Goal: Task Accomplishment & Management: Use online tool/utility

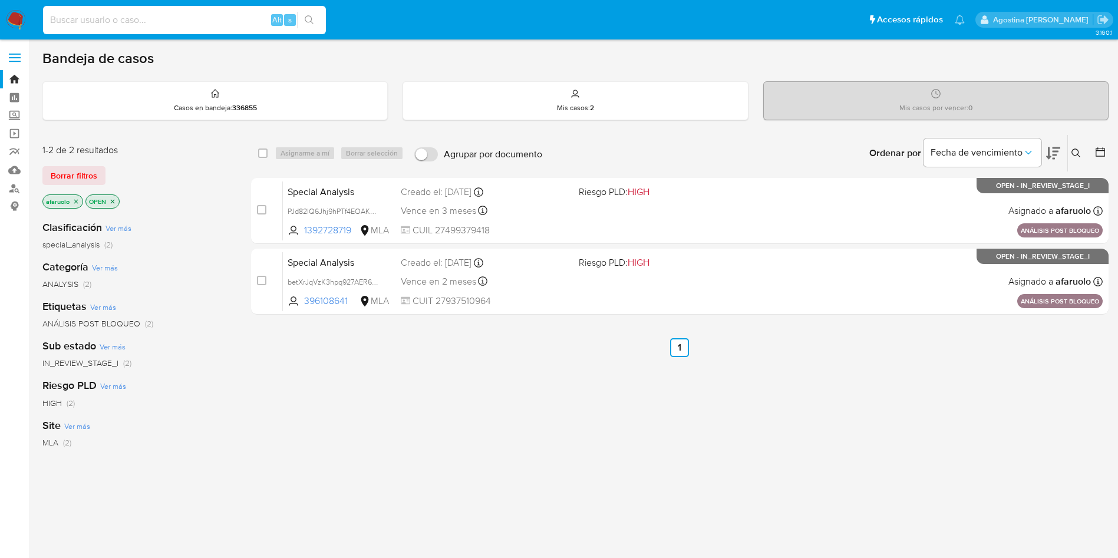
click at [187, 17] on input at bounding box center [184, 19] width 283 height 15
paste input "2625681010"
type input "2625681010"
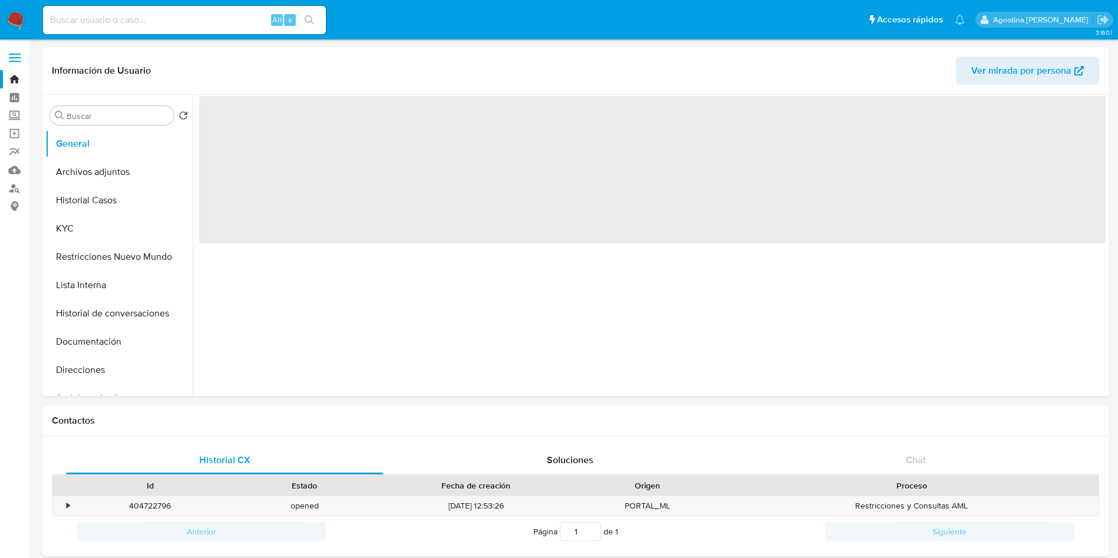
select select "10"
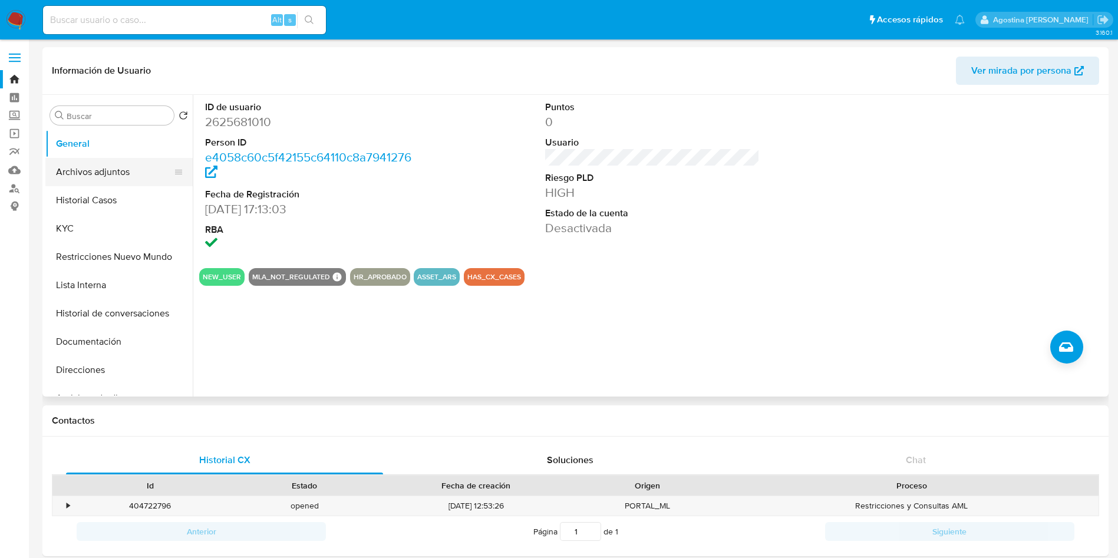
click at [138, 163] on button "Archivos adjuntos" at bounding box center [114, 172] width 138 height 28
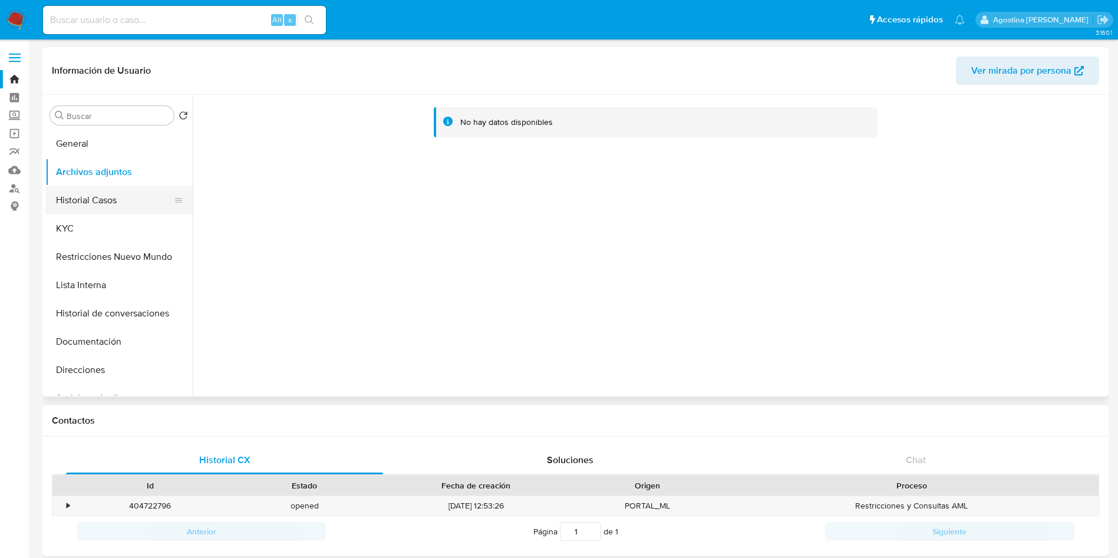
click at [131, 204] on button "Historial Casos" at bounding box center [114, 200] width 138 height 28
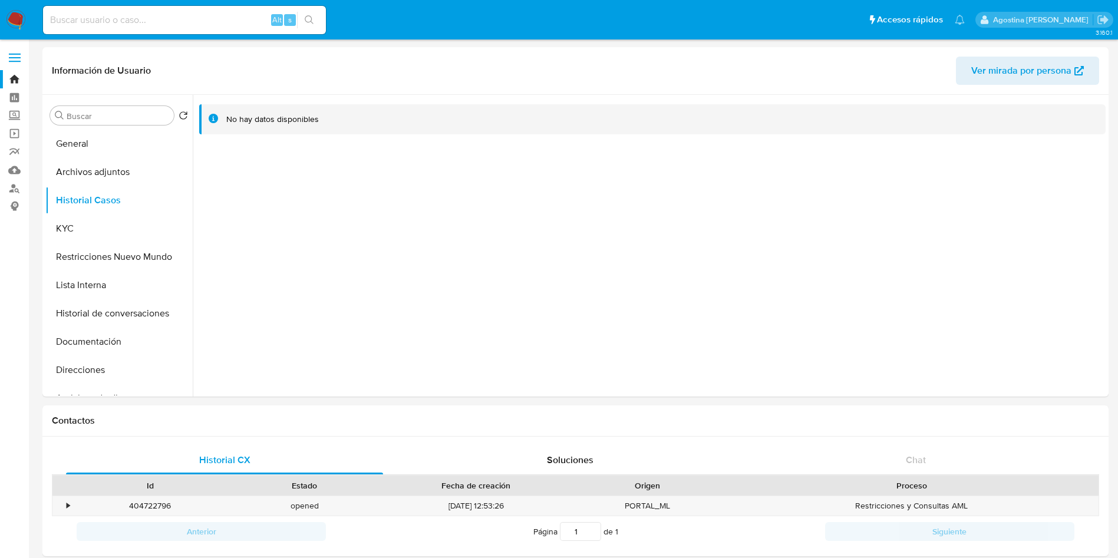
click at [9, 130] on link "Operaciones masivas" at bounding box center [70, 133] width 140 height 18
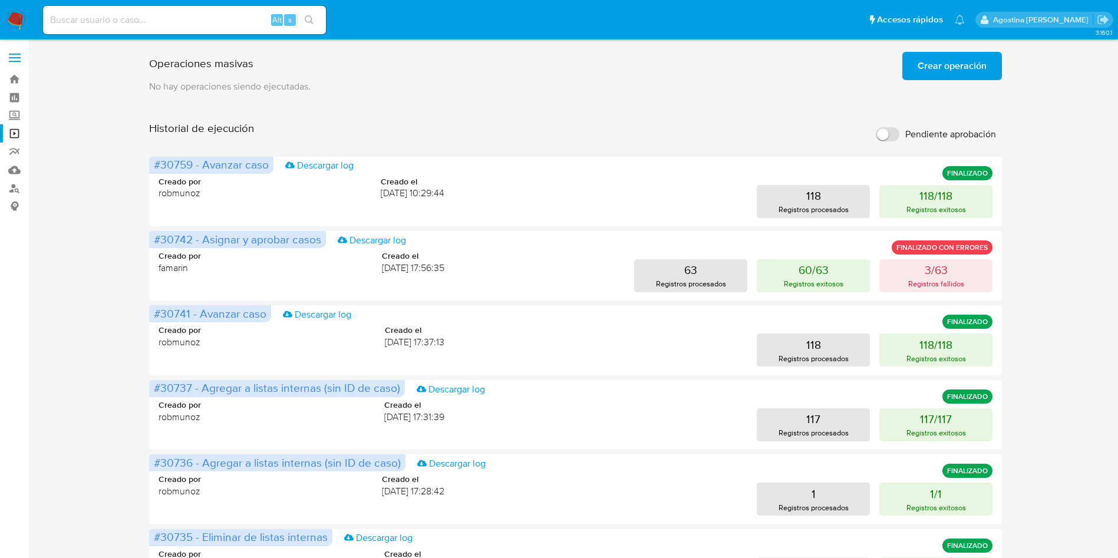
click at [934, 55] on span "Crear operación" at bounding box center [952, 66] width 69 height 26
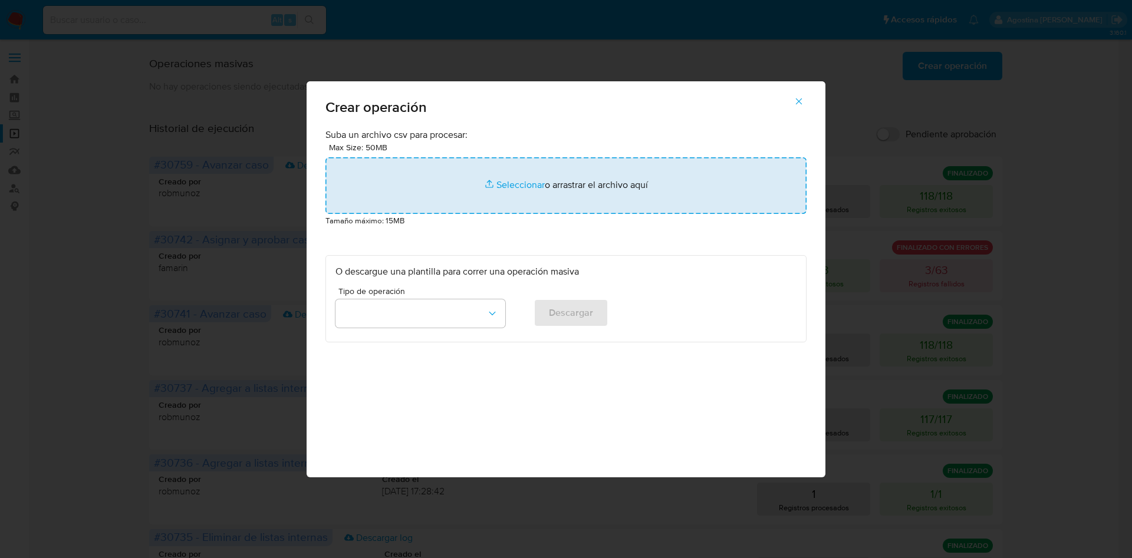
click at [523, 165] on input "file" at bounding box center [565, 185] width 481 height 57
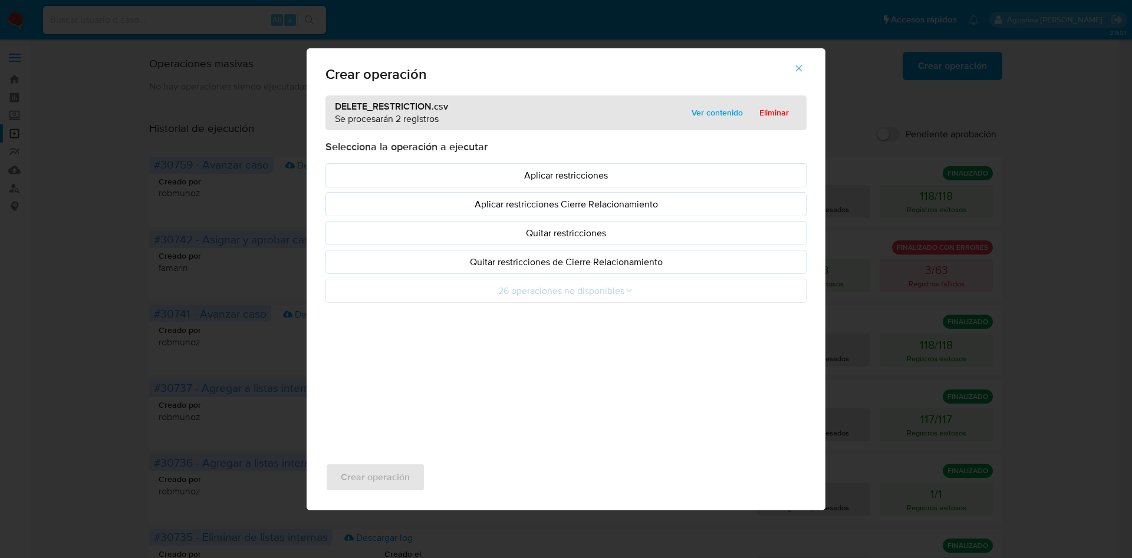
click at [606, 233] on p "Quitar restricciones" at bounding box center [565, 233] width 461 height 14
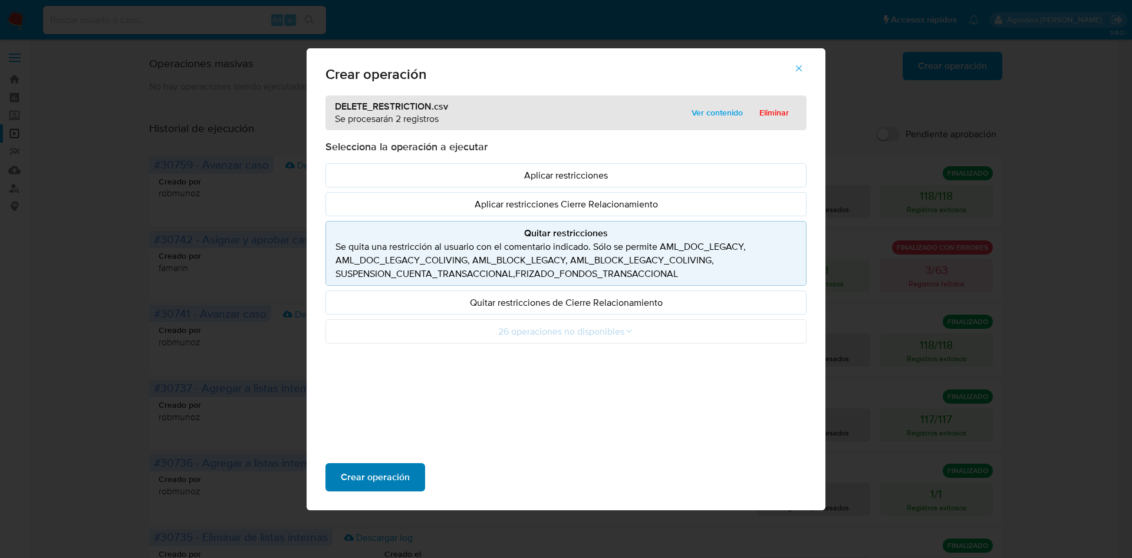
click at [384, 475] on span "Crear operación" at bounding box center [375, 477] width 69 height 26
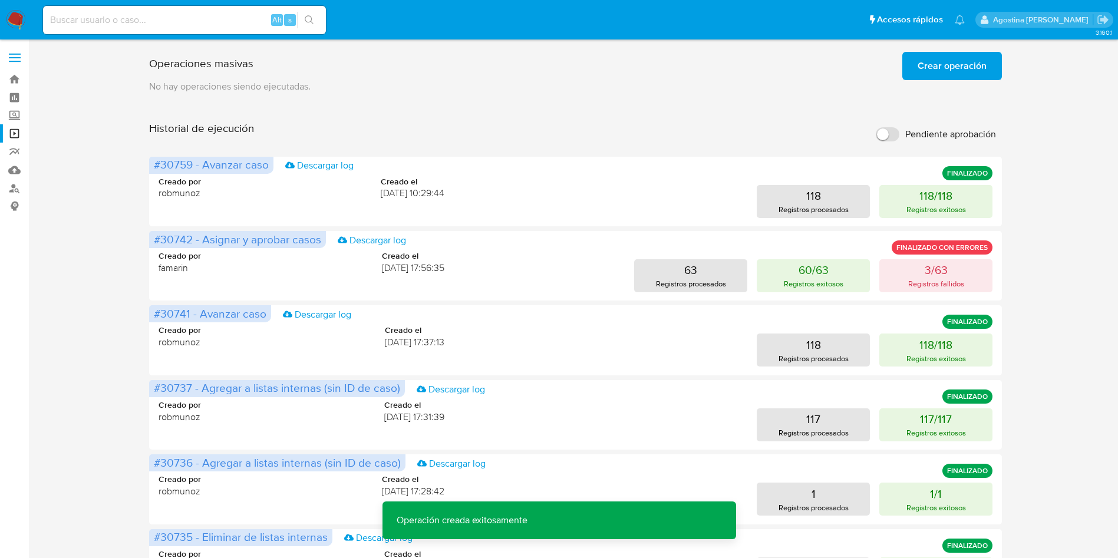
click at [885, 138] on input "Pendiente aprobación" at bounding box center [888, 134] width 24 height 14
checkbox input "true"
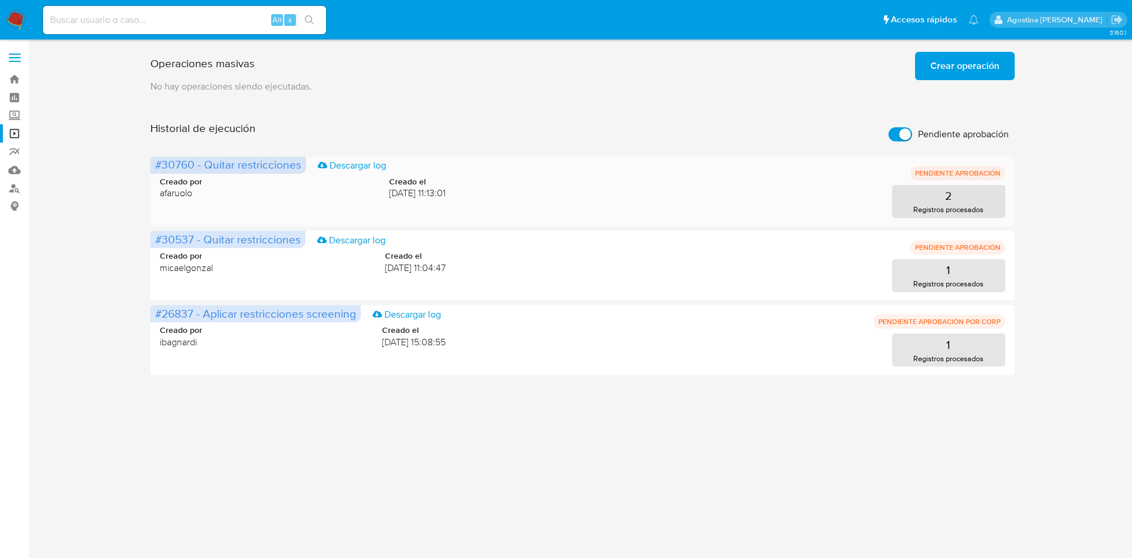
click at [176, 166] on span "#30760 - Quitar restricciones" at bounding box center [228, 164] width 146 height 17
click at [224, 12] on input at bounding box center [184, 19] width 283 height 15
paste input "289683745"
type input "289683745"
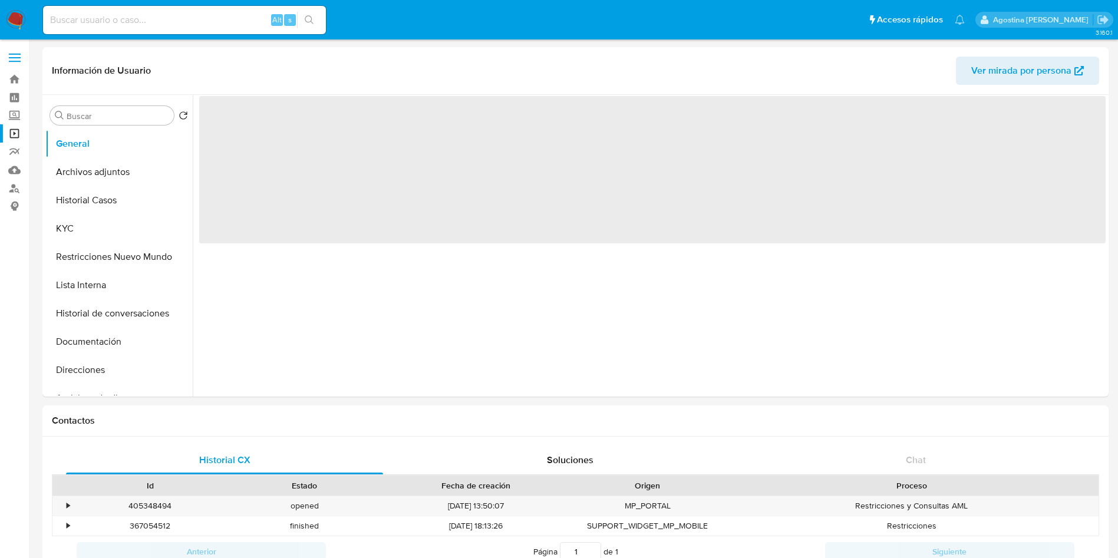
select select "10"
click at [116, 176] on button "Archivos adjuntos" at bounding box center [114, 172] width 138 height 28
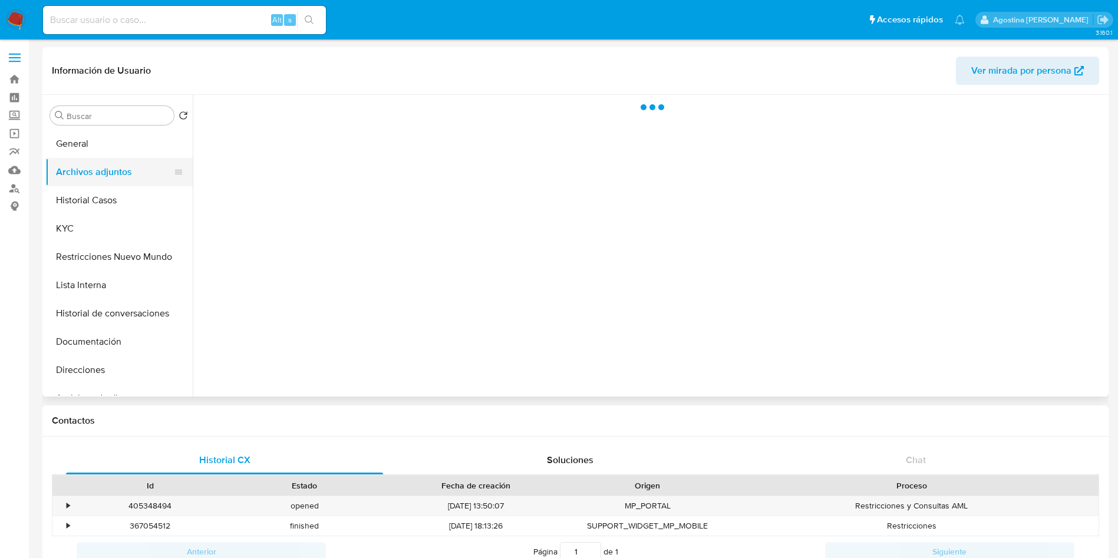
select select "10"
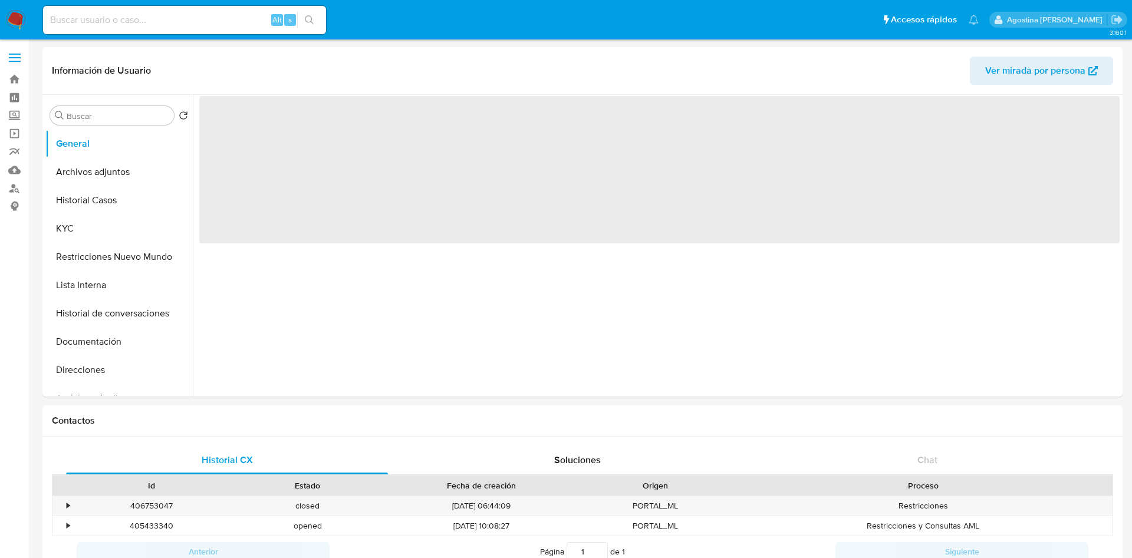
select select "10"
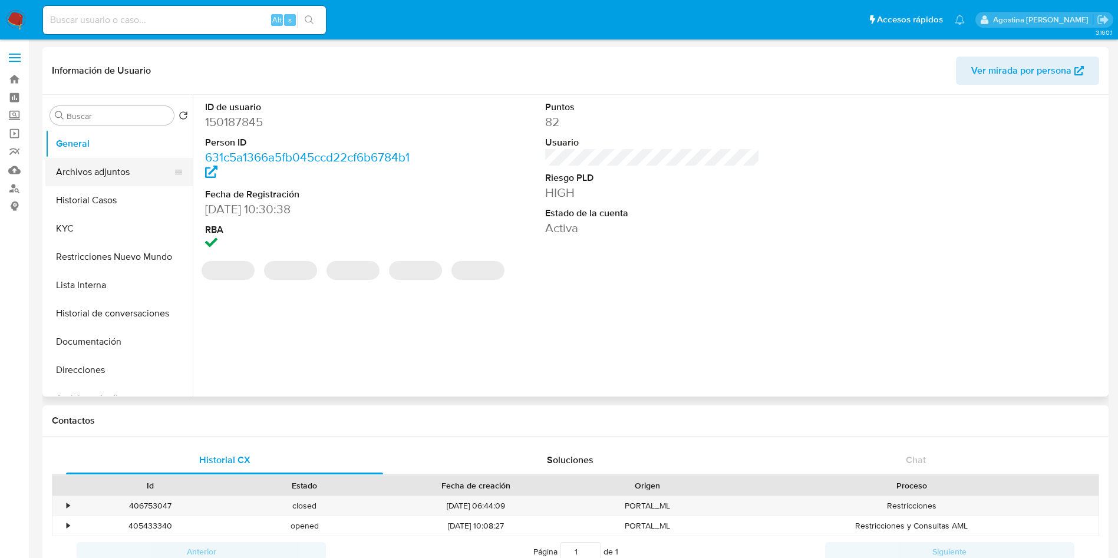
click at [127, 168] on button "Archivos adjuntos" at bounding box center [114, 172] width 138 height 28
click at [127, 173] on button "Archivos adjuntos" at bounding box center [114, 172] width 138 height 28
select select "10"
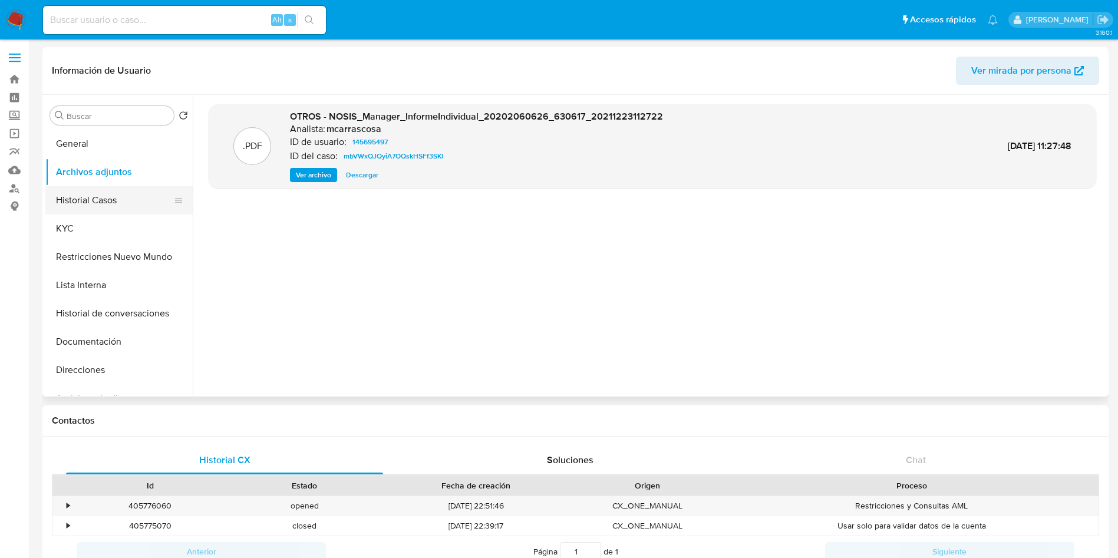
click at [116, 202] on button "Historial Casos" at bounding box center [114, 200] width 138 height 28
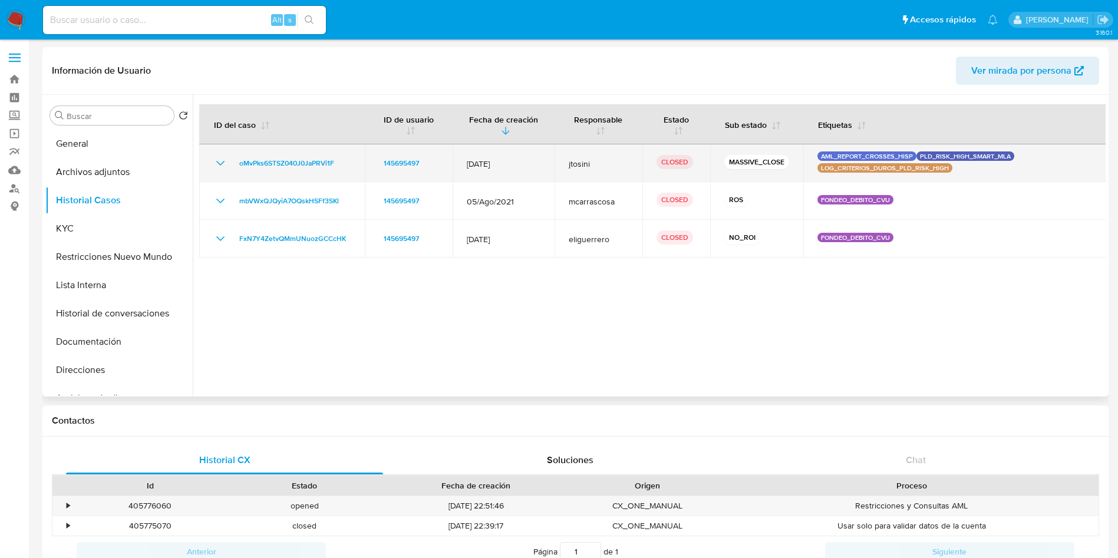
click at [216, 161] on icon "Mostrar/Ocultar" at bounding box center [220, 163] width 14 height 14
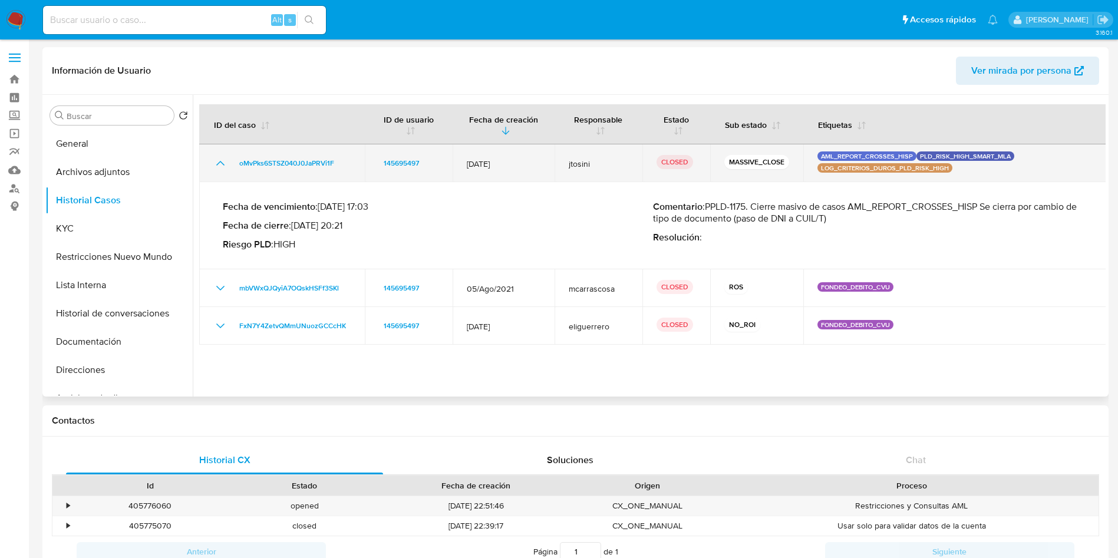
click at [216, 161] on icon "Mostrar/Ocultar" at bounding box center [220, 163] width 14 height 14
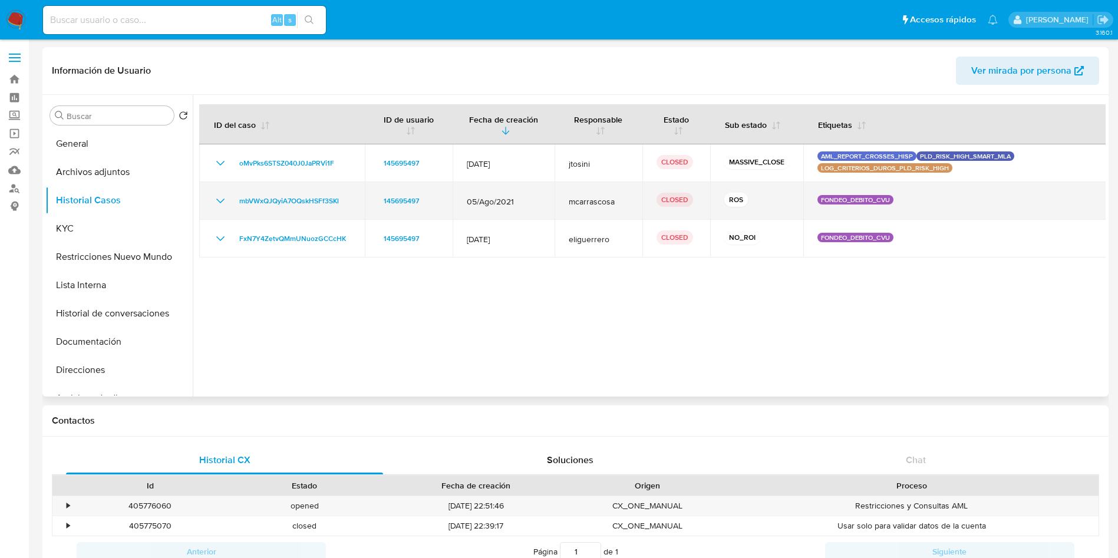
click at [216, 202] on icon "Mostrar/Ocultar" at bounding box center [220, 201] width 14 height 14
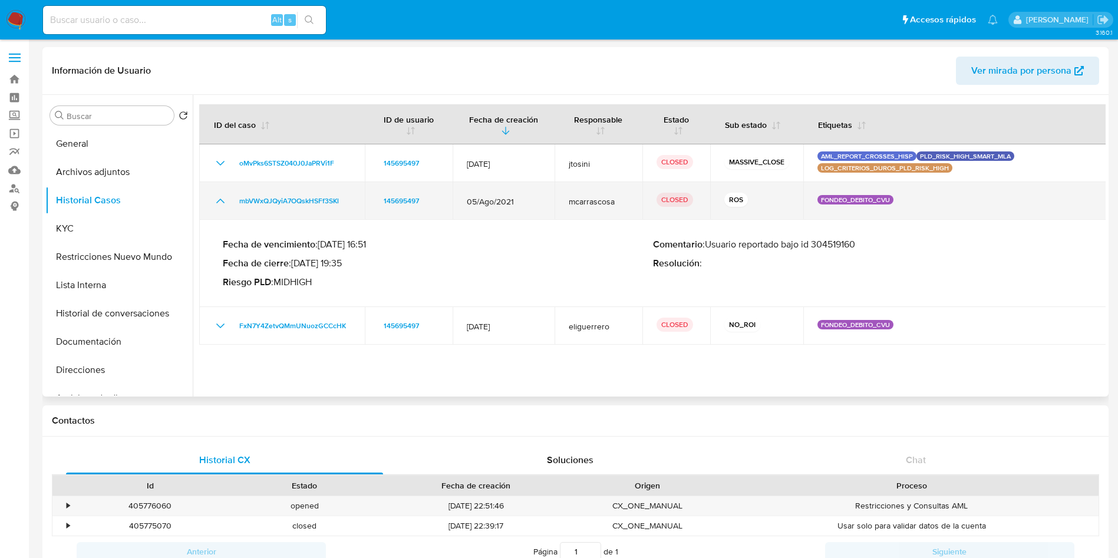
click at [216, 203] on icon "Mostrar/Ocultar" at bounding box center [220, 201] width 14 height 14
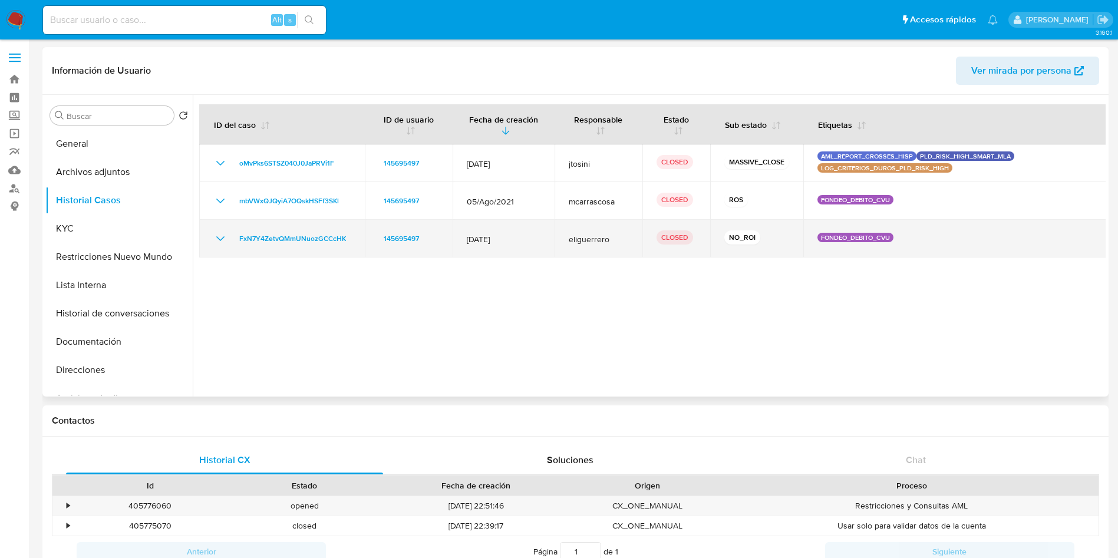
click at [222, 237] on icon "Mostrar/Ocultar" at bounding box center [220, 239] width 14 height 14
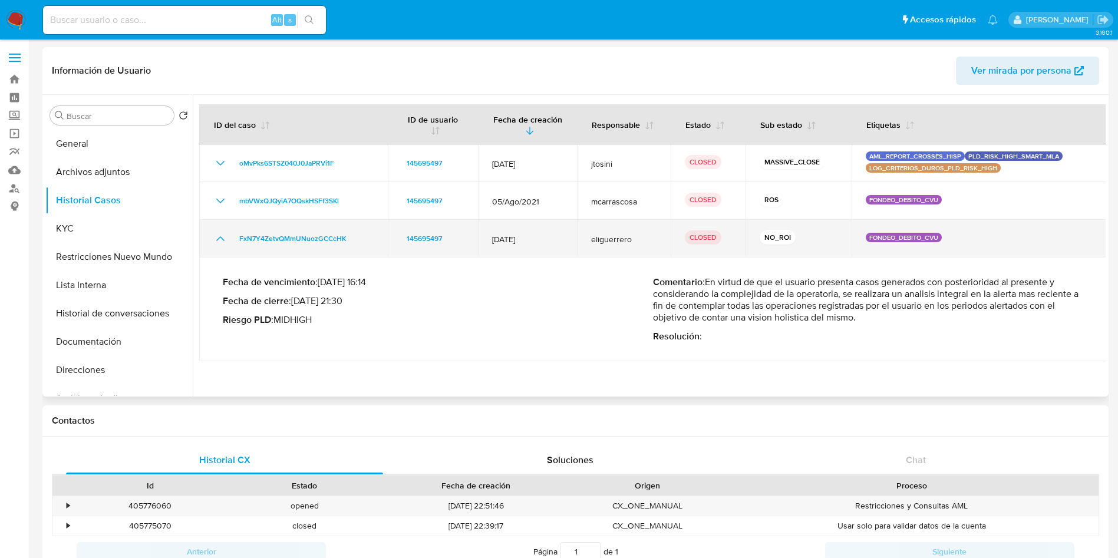
click at [222, 237] on icon "Mostrar/Ocultar" at bounding box center [220, 239] width 14 height 14
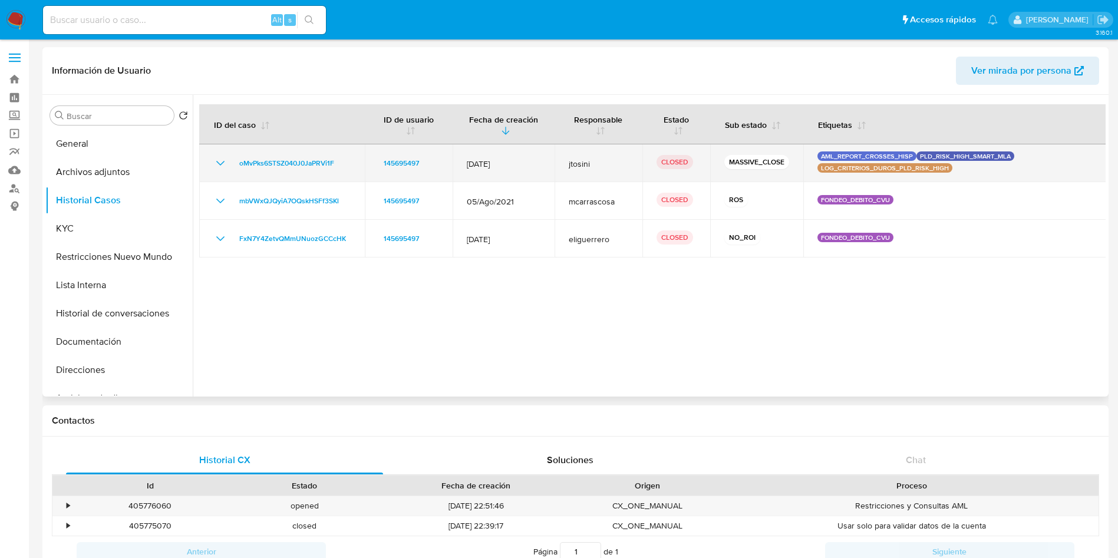
click at [216, 161] on icon "Mostrar/Ocultar" at bounding box center [220, 163] width 14 height 14
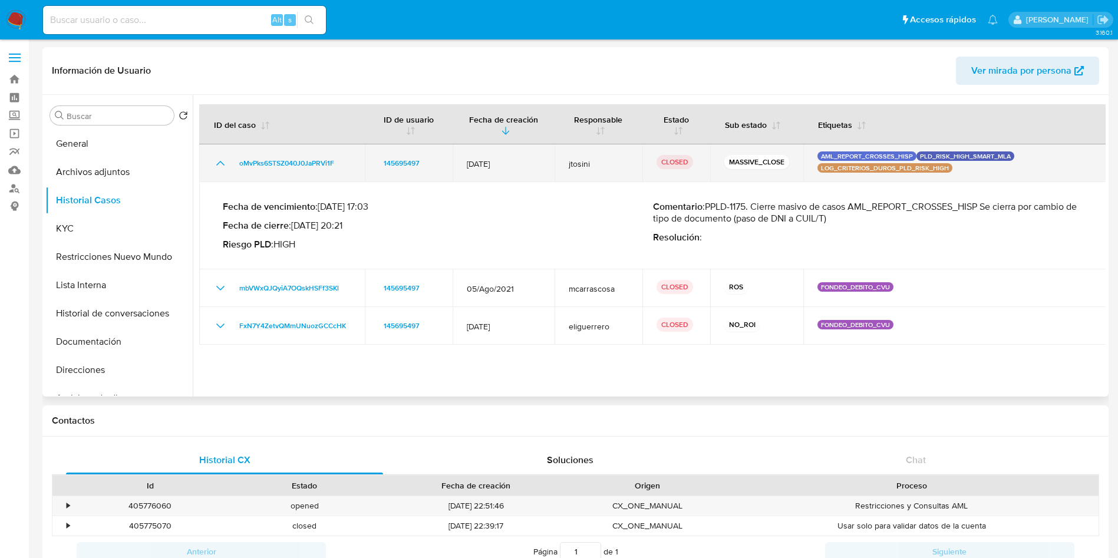
click at [216, 161] on icon "Mostrar/Ocultar" at bounding box center [220, 163] width 14 height 14
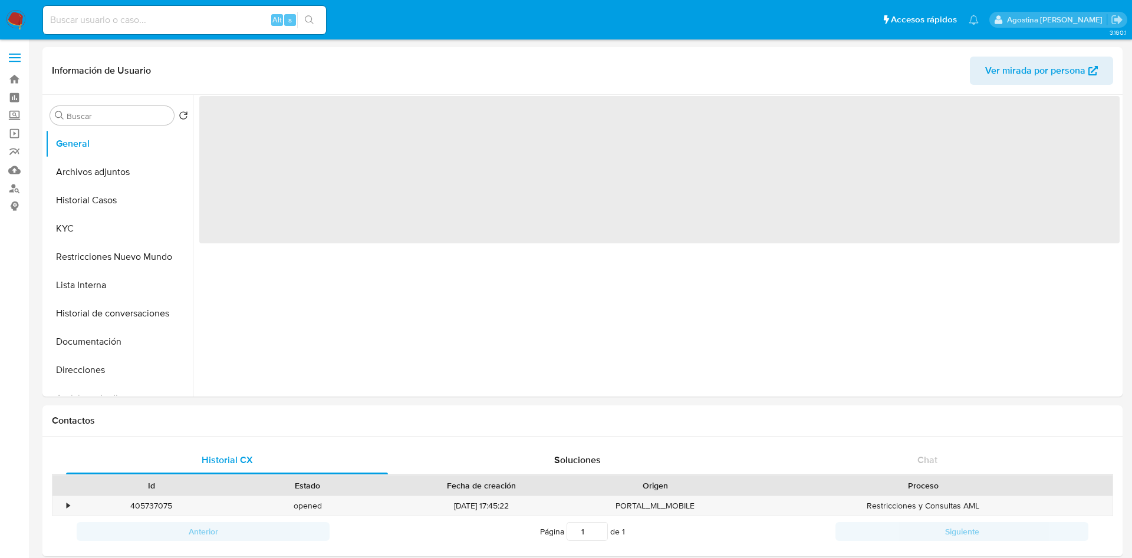
select select "10"
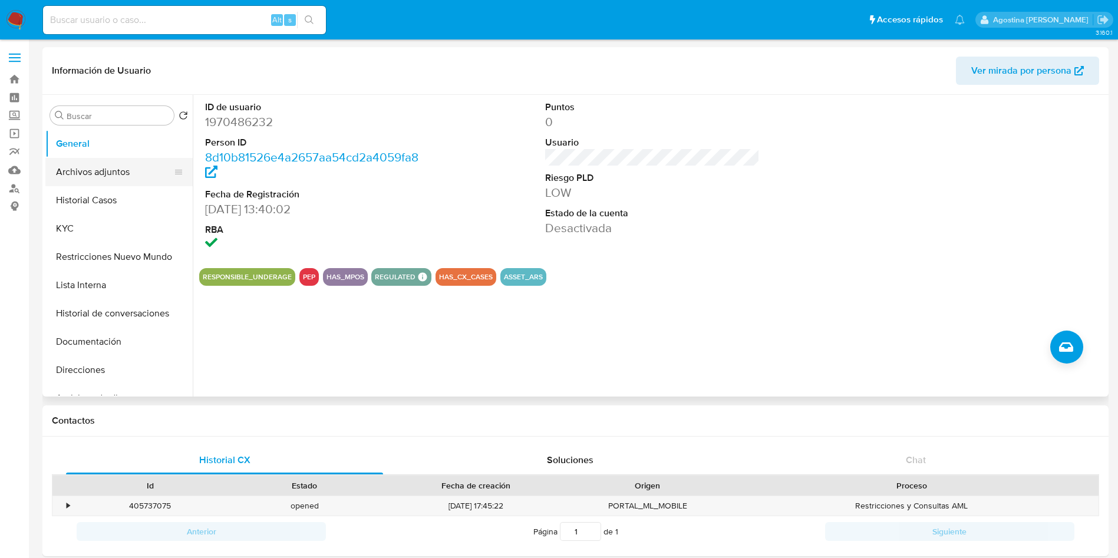
click at [110, 164] on button "Archivos adjuntos" at bounding box center [114, 172] width 138 height 28
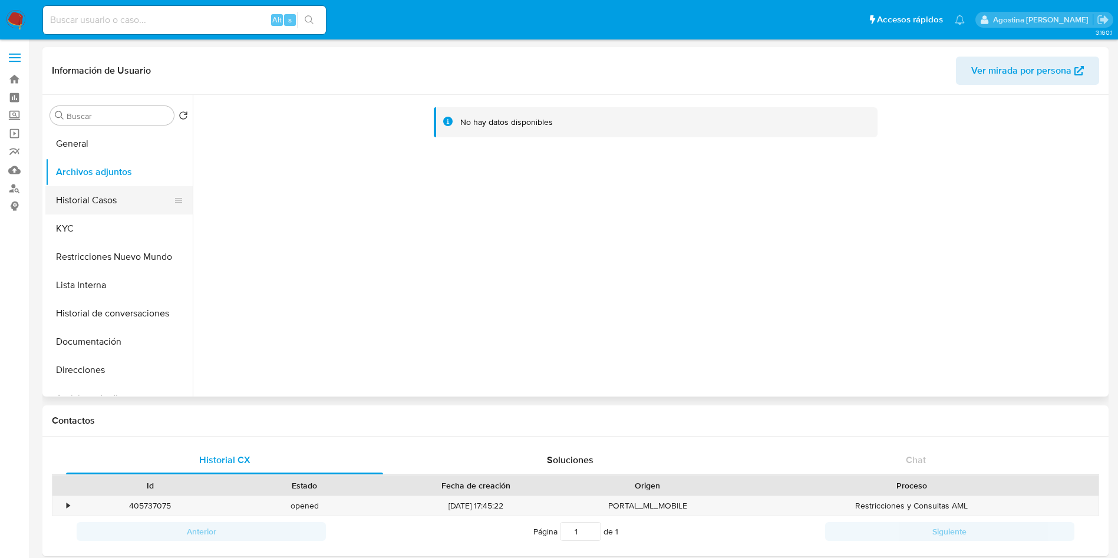
click at [114, 199] on button "Historial Casos" at bounding box center [114, 200] width 138 height 28
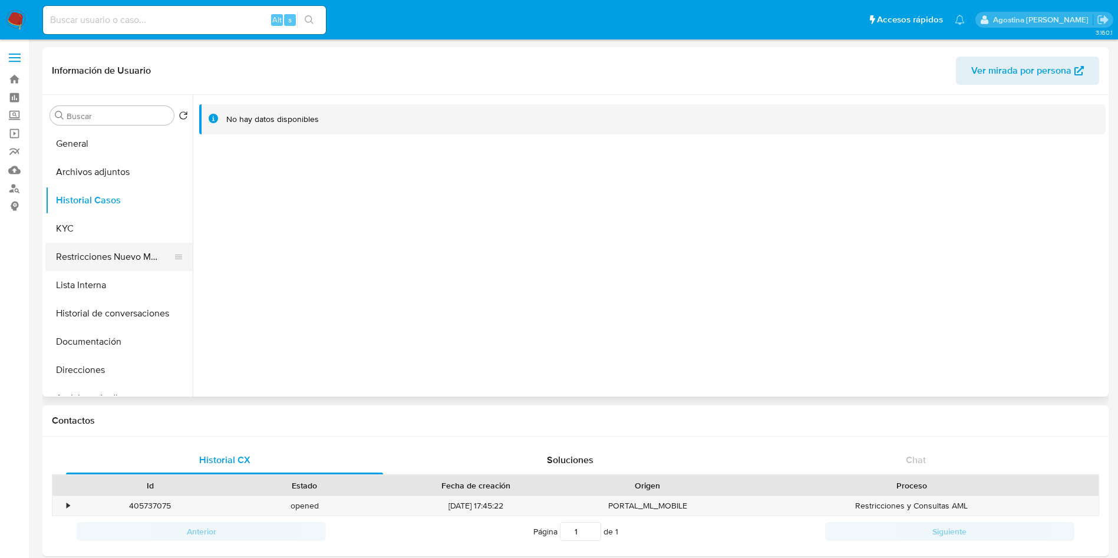
click at [100, 247] on button "Restricciones Nuevo Mundo" at bounding box center [114, 257] width 138 height 28
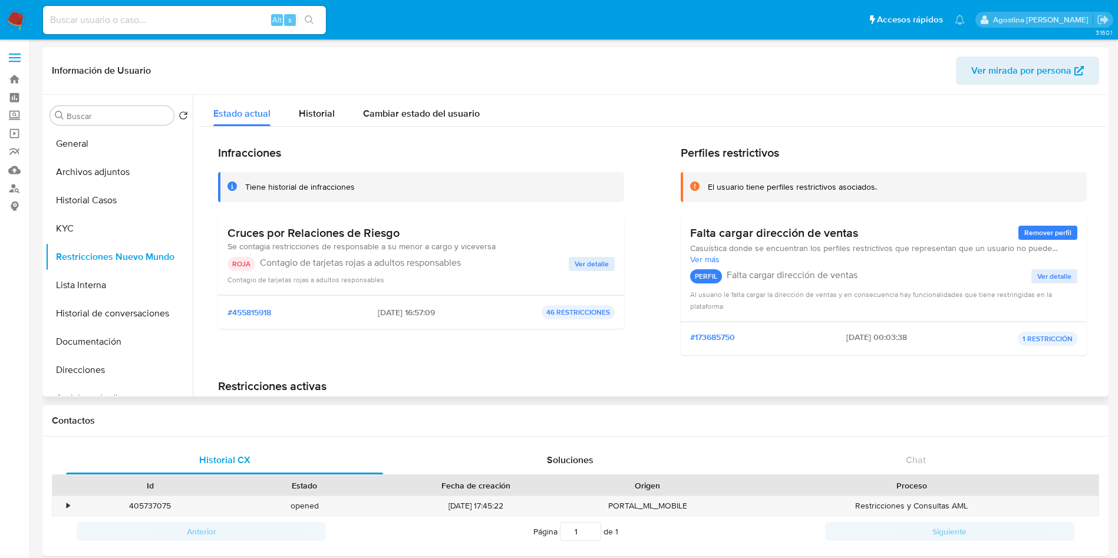
click at [610, 263] on button "Ver detalle" at bounding box center [592, 264] width 46 height 14
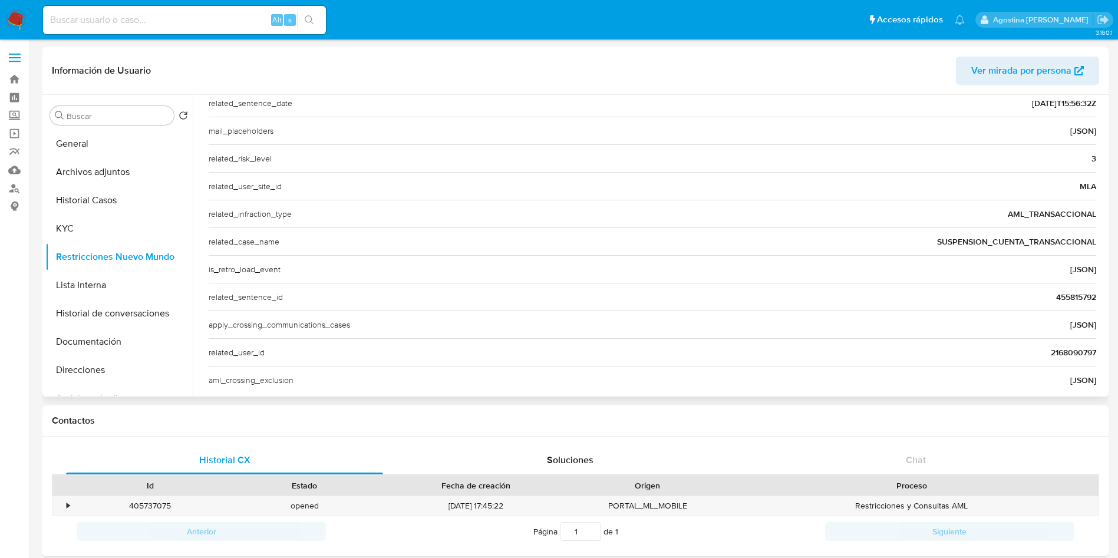
scroll to position [400, 0]
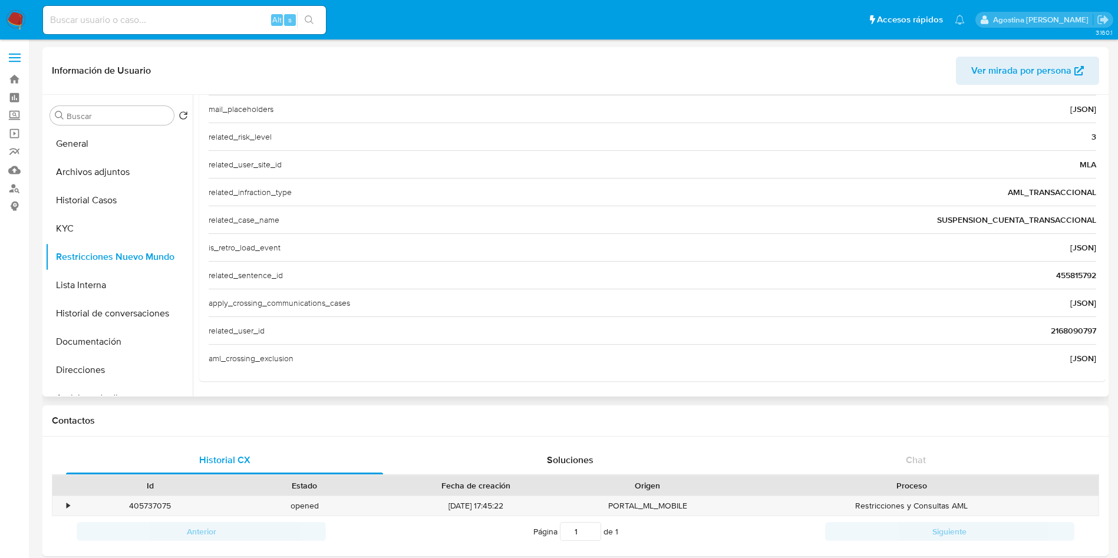
click at [1064, 327] on span "2168090797" at bounding box center [1073, 331] width 45 height 12
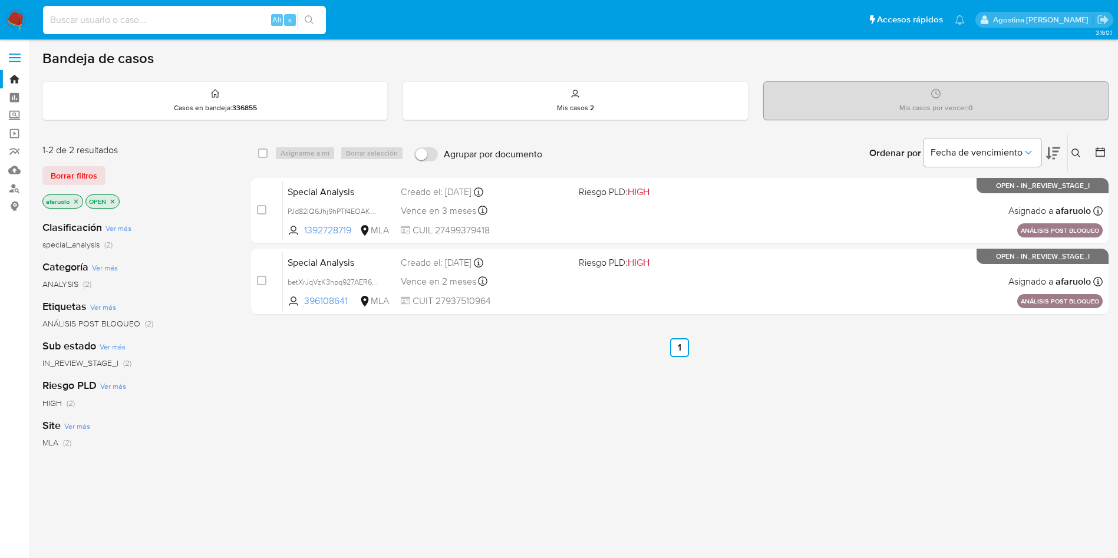
click at [210, 14] on input at bounding box center [184, 19] width 283 height 15
type input "2168090797"
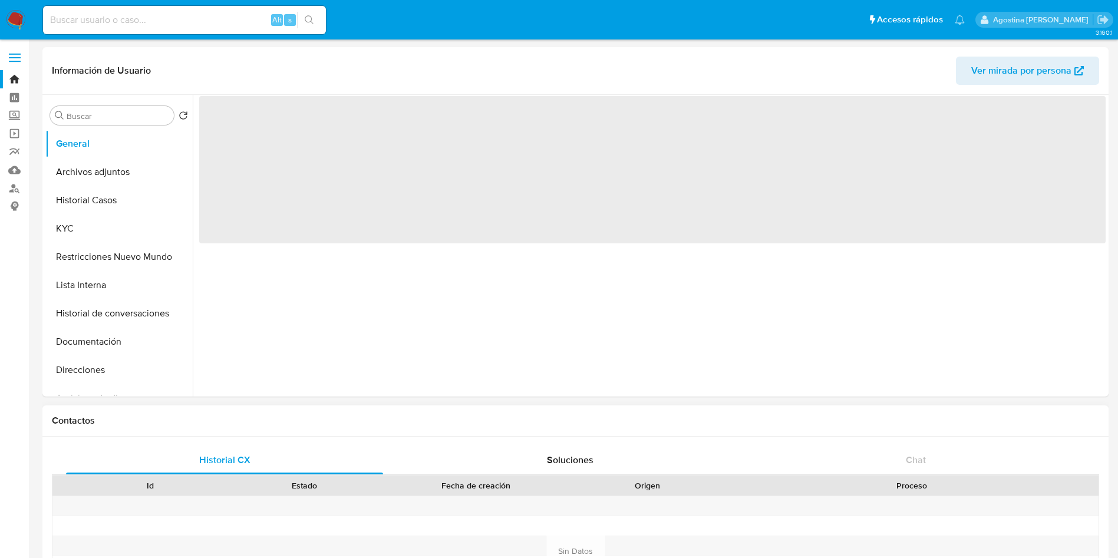
select select "10"
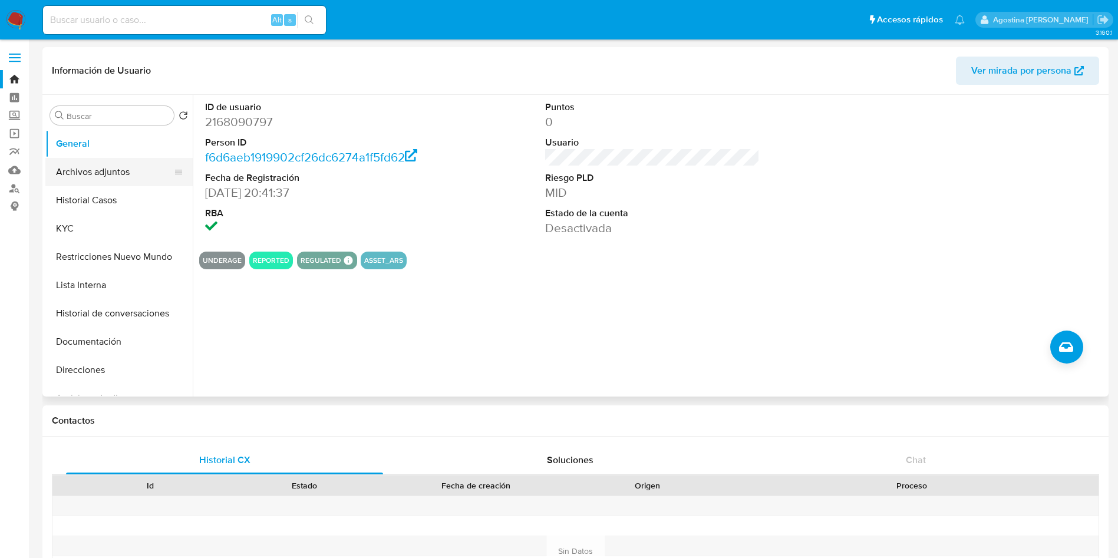
click at [139, 174] on button "Archivos adjuntos" at bounding box center [114, 172] width 138 height 28
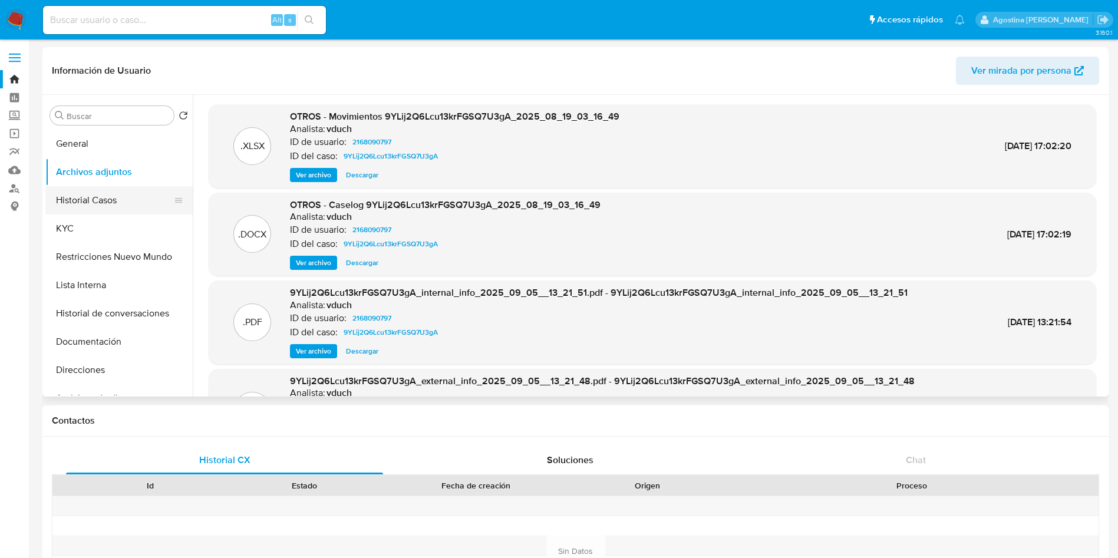
click at [88, 207] on button "Historial Casos" at bounding box center [114, 200] width 138 height 28
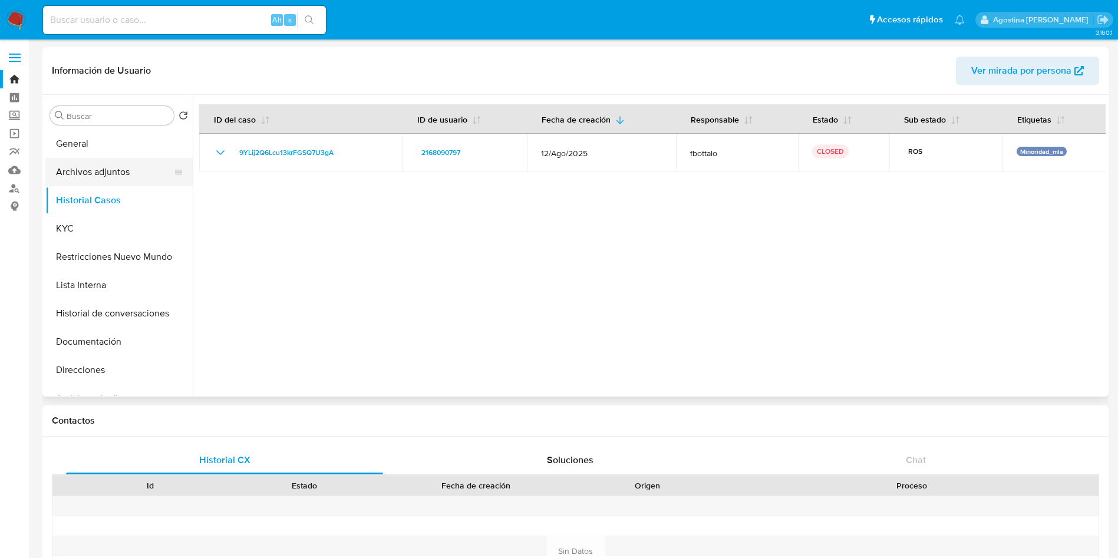
click at [111, 164] on button "Archivos adjuntos" at bounding box center [114, 172] width 138 height 28
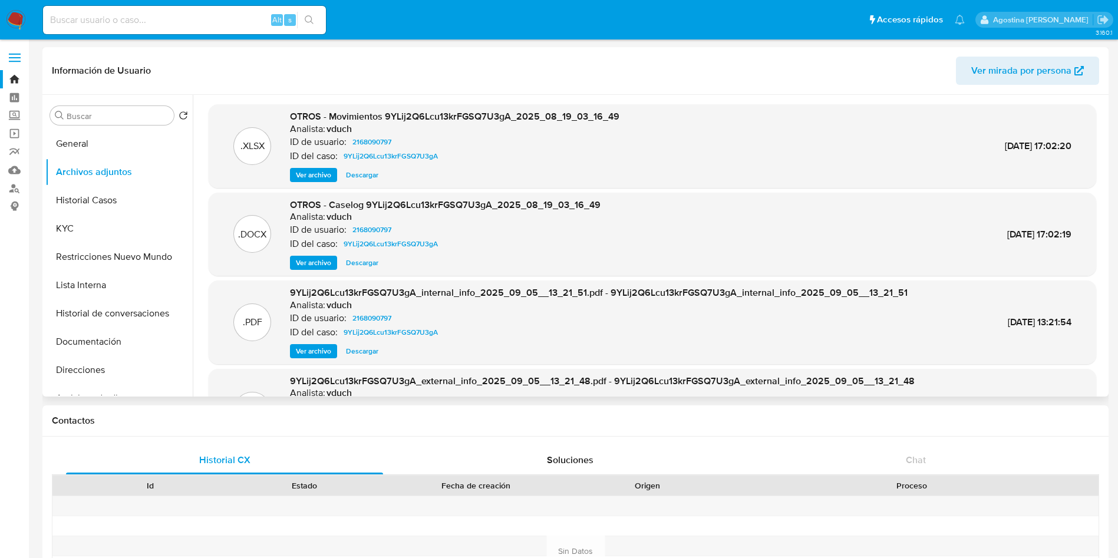
click at [313, 268] on span "Ver archivo" at bounding box center [313, 263] width 35 height 12
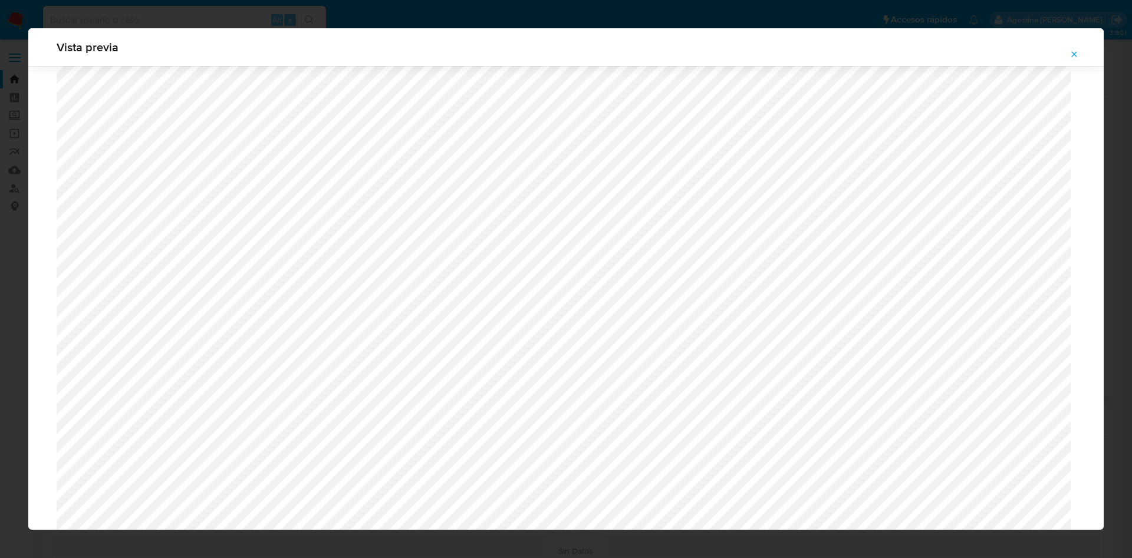
scroll to position [772, 0]
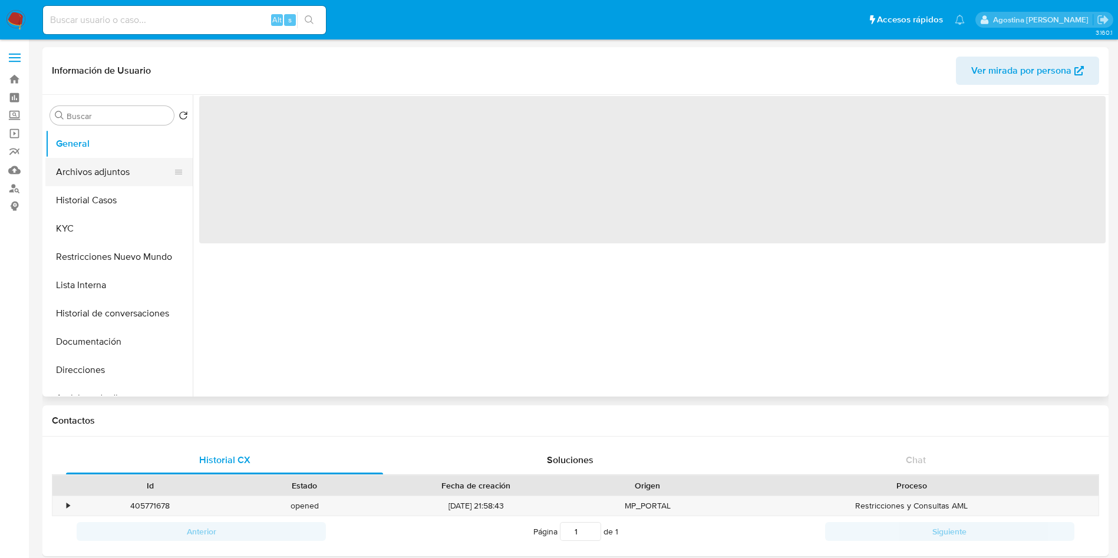
select select "10"
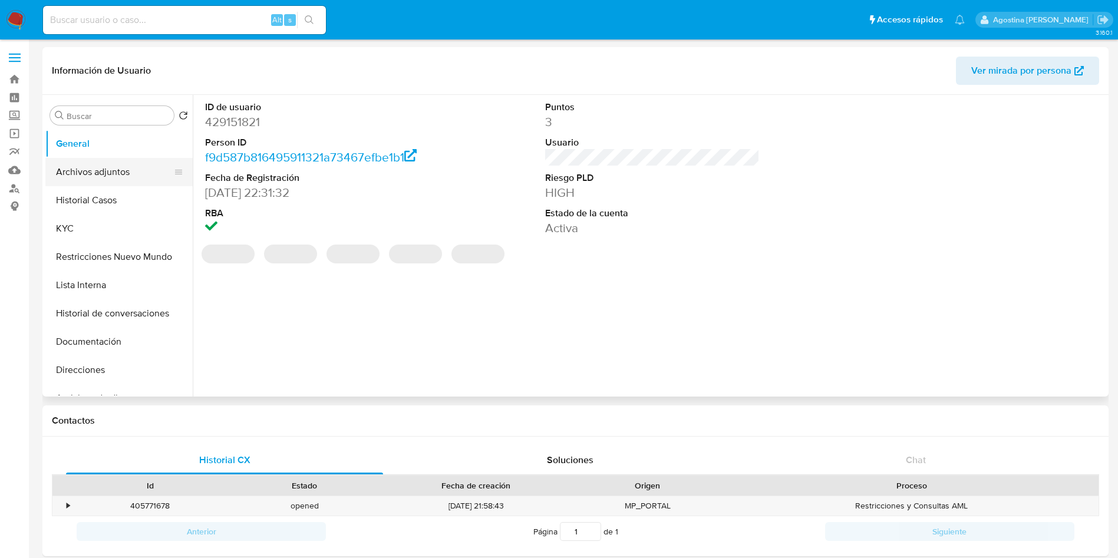
click at [84, 171] on button "Archivos adjuntos" at bounding box center [114, 172] width 138 height 28
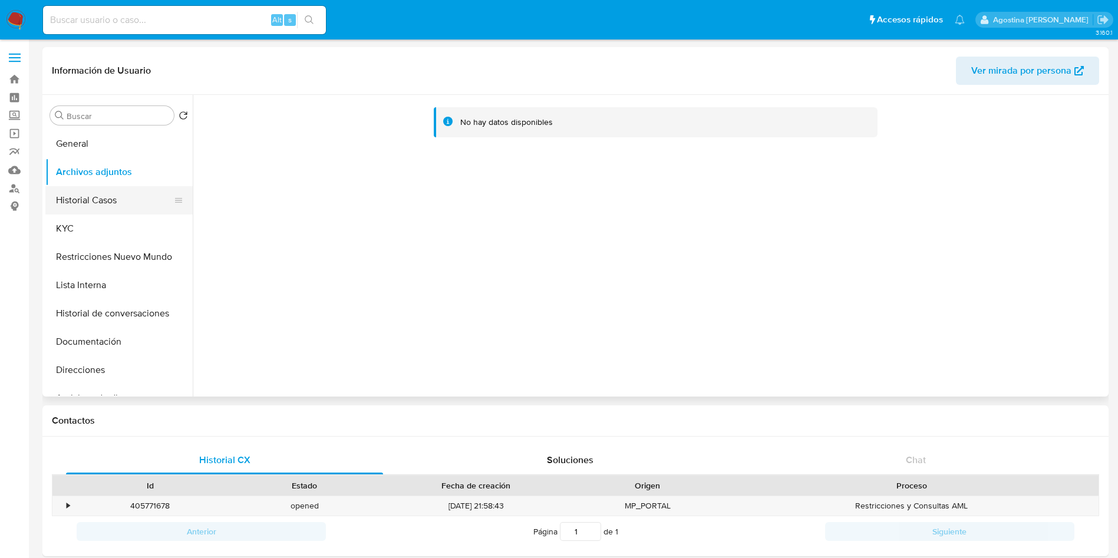
click at [138, 202] on button "Historial Casos" at bounding box center [114, 200] width 138 height 28
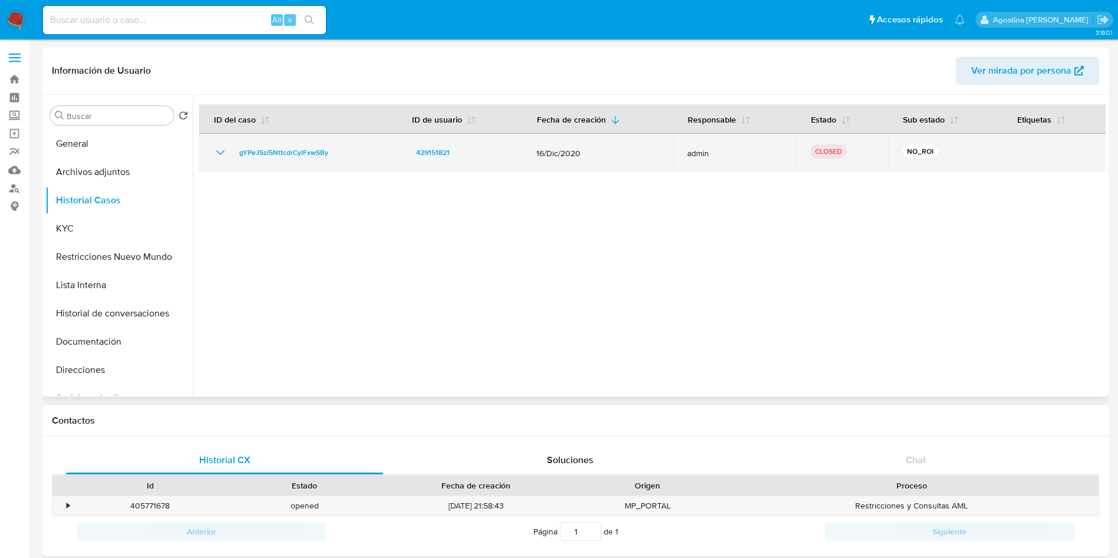
click at [226, 151] on icon "Mostrar/Ocultar" at bounding box center [220, 153] width 14 height 14
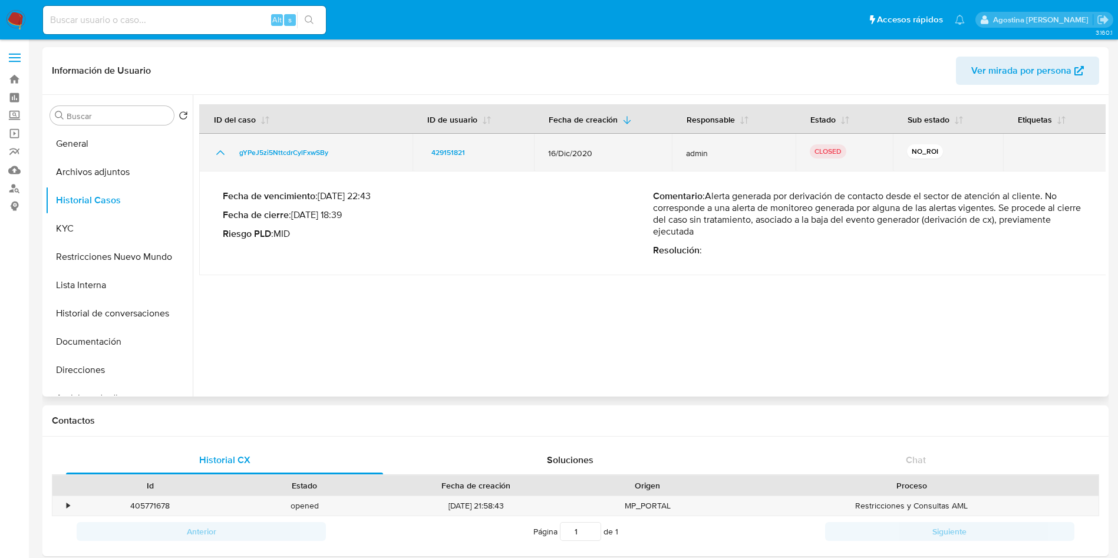
click at [217, 153] on icon "Mostrar/Ocultar" at bounding box center [220, 153] width 14 height 14
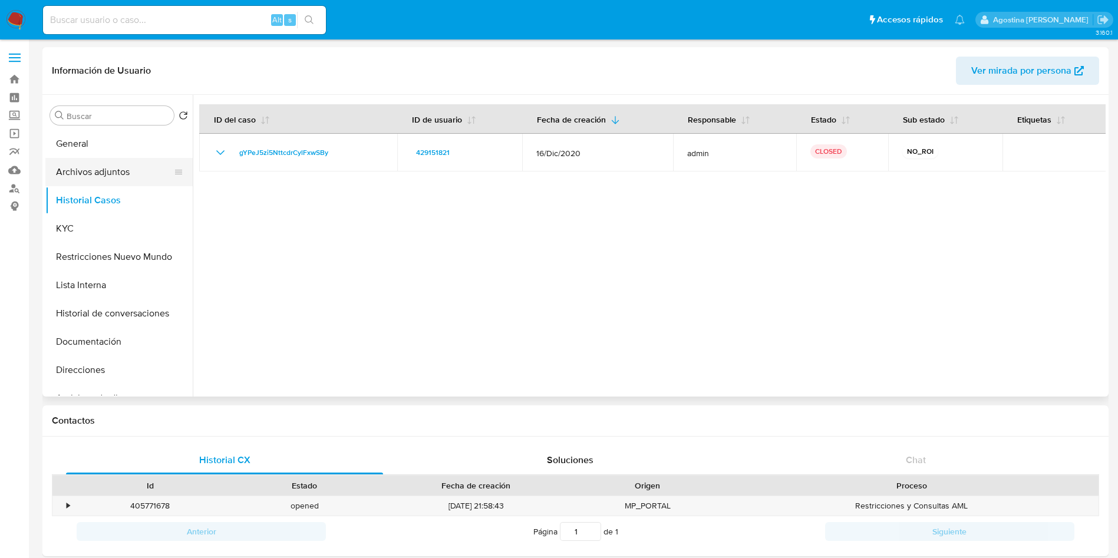
click at [100, 167] on button "Archivos adjuntos" at bounding box center [114, 172] width 138 height 28
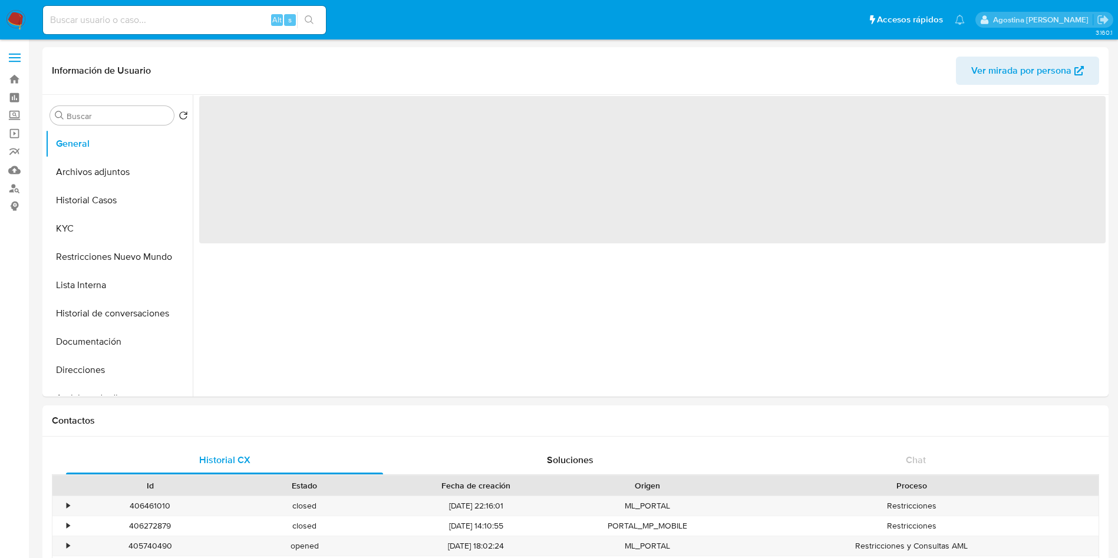
select select "10"
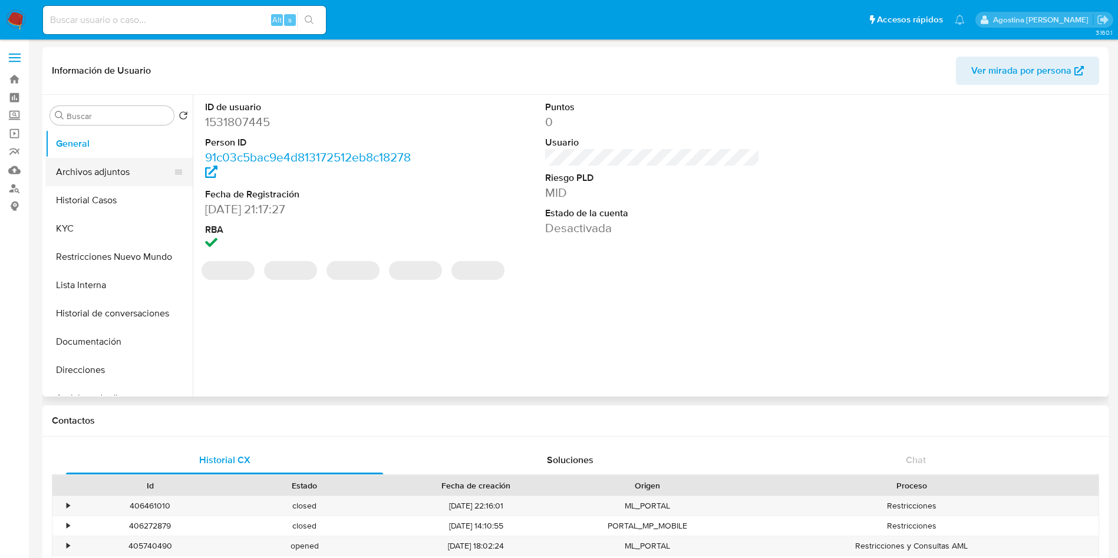
click at [109, 175] on button "Archivos adjuntos" at bounding box center [114, 172] width 138 height 28
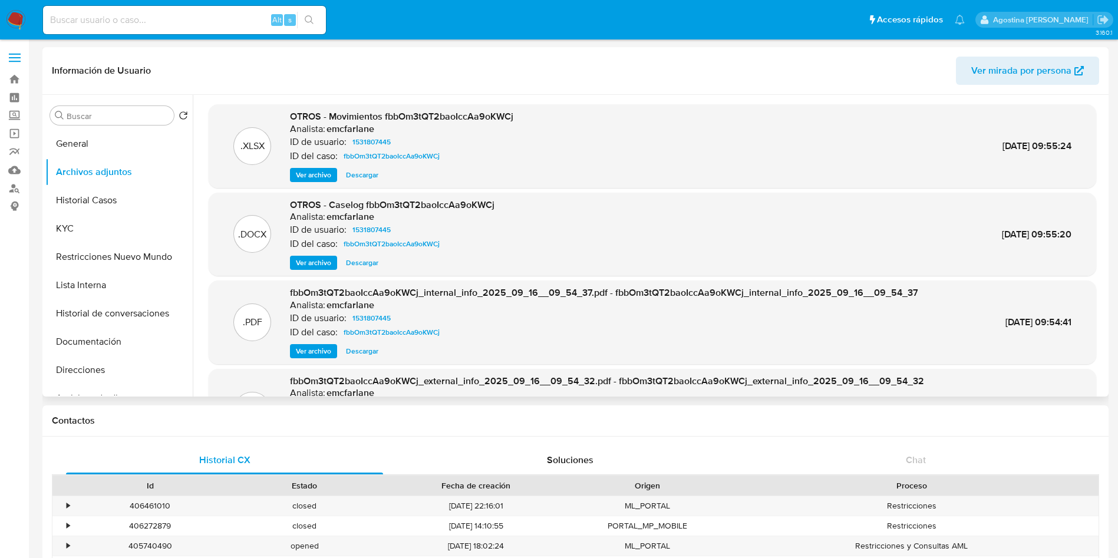
click at [321, 258] on span "Ver archivo" at bounding box center [313, 263] width 35 height 12
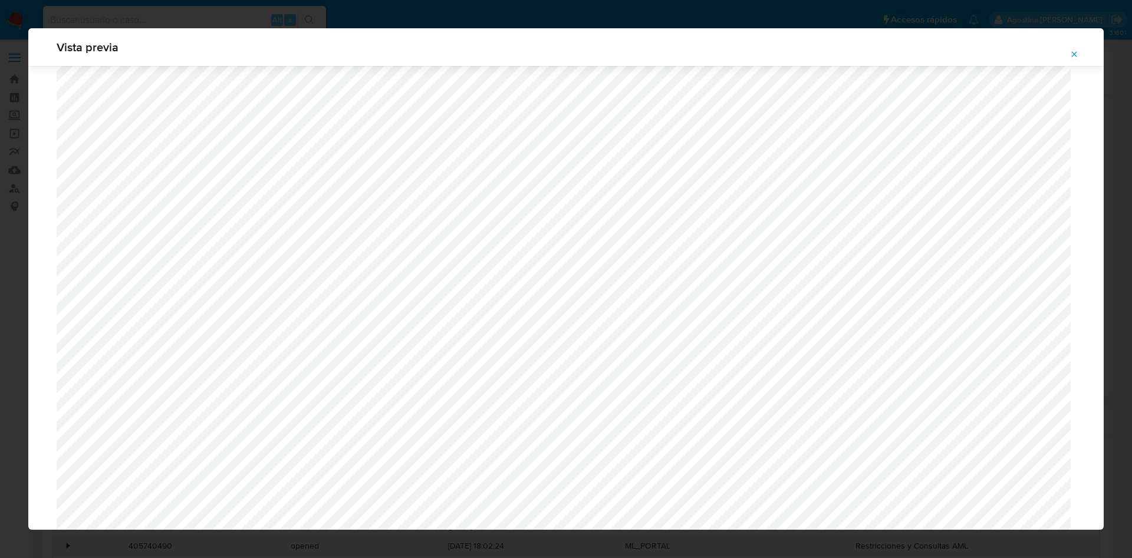
scroll to position [772, 0]
